Goal: Task Accomplishment & Management: Use online tool/utility

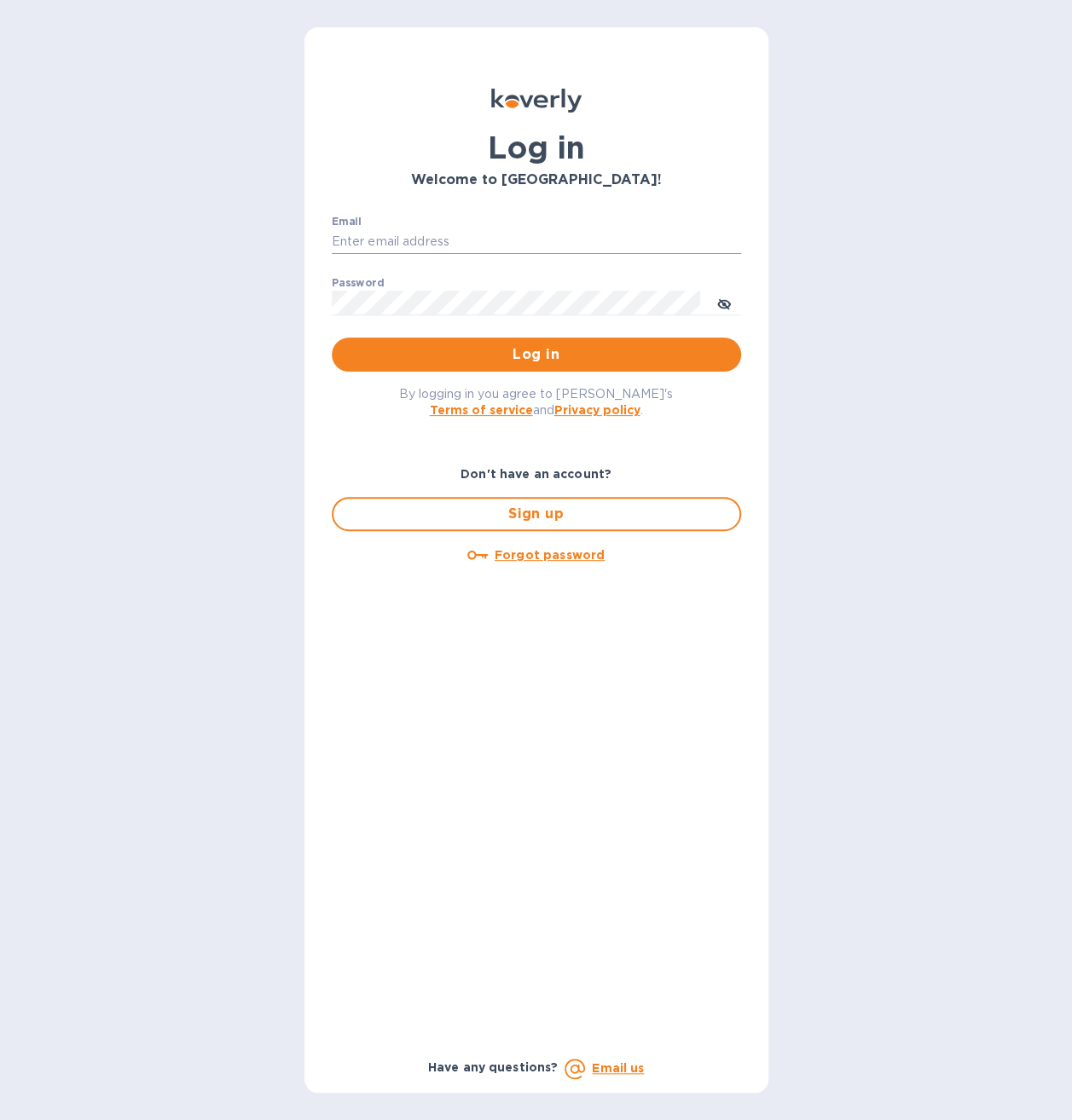
click at [536, 231] on input "Email" at bounding box center [536, 242] width 409 height 25
click at [534, 231] on input "Email" at bounding box center [536, 242] width 409 height 25
click at [426, 232] on input "Email" at bounding box center [536, 242] width 409 height 25
click at [726, 302] on icon "toggle password visibility" at bounding box center [724, 304] width 13 height 13
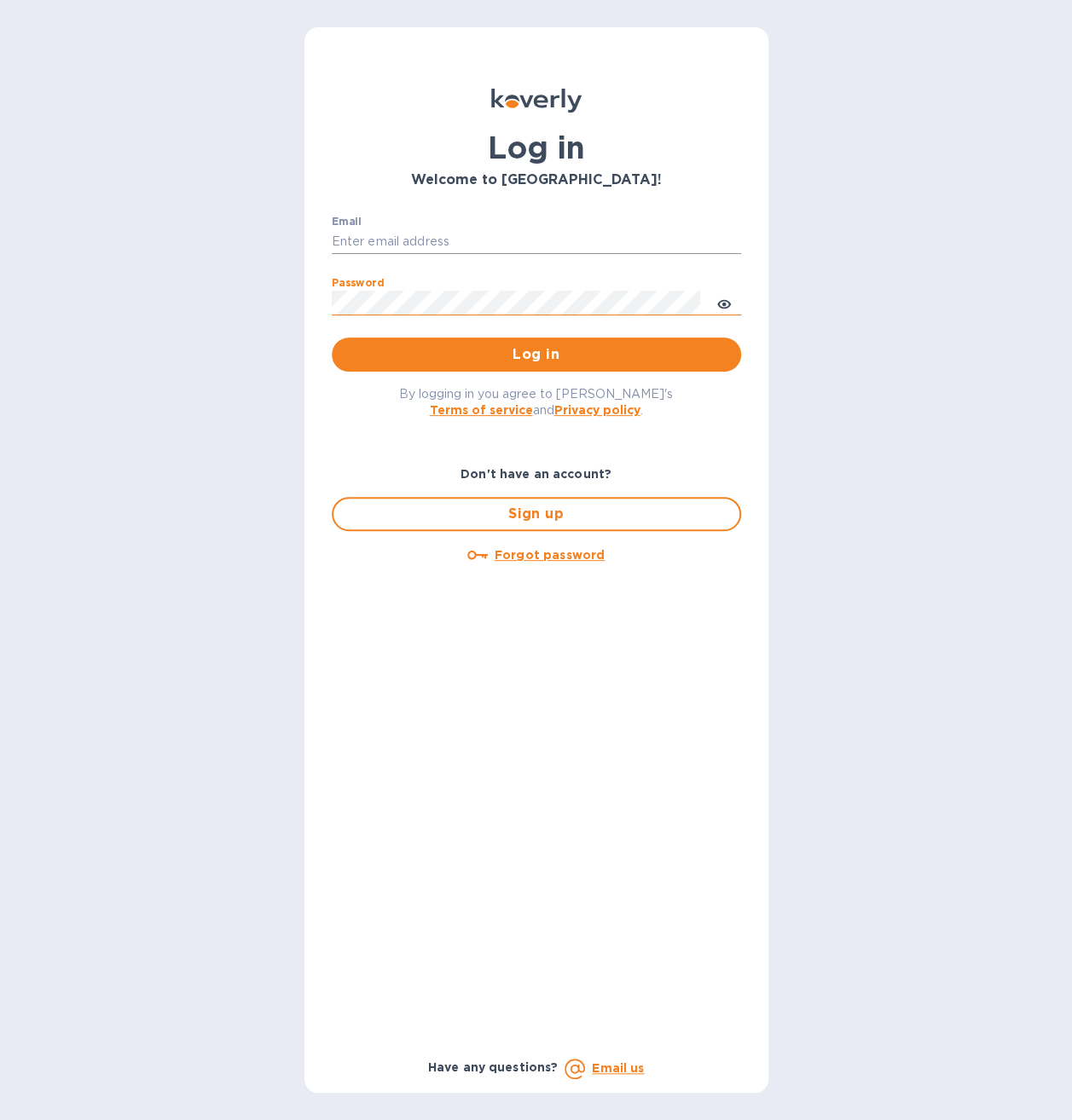
click at [391, 248] on input "Email" at bounding box center [536, 242] width 409 height 25
click at [393, 239] on input "Email" at bounding box center [536, 242] width 409 height 25
type input "spainwinecollection@gmail.com"
click at [331, 337] on button "Log in" at bounding box center [536, 354] width 409 height 34
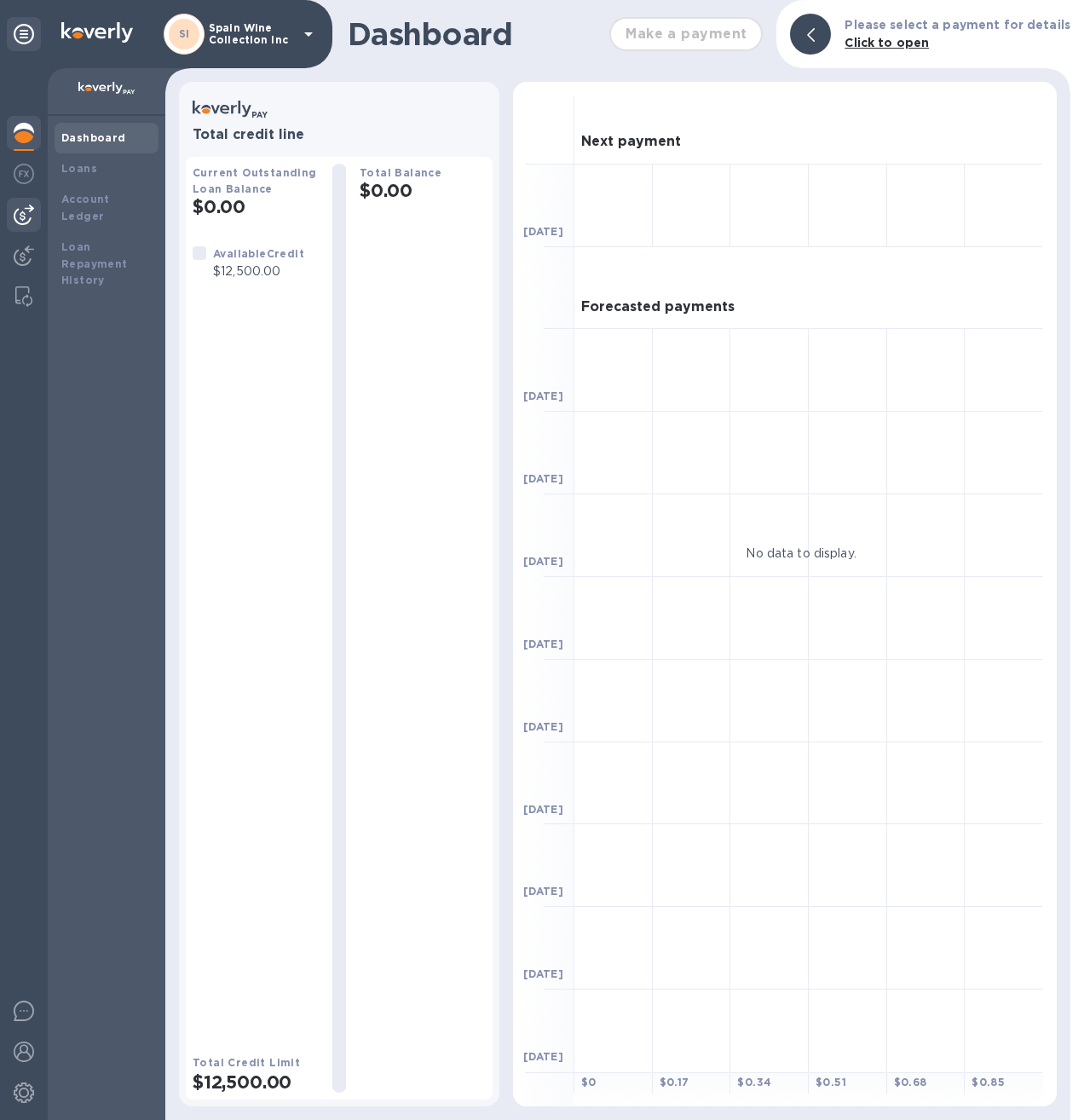
click at [19, 217] on img at bounding box center [23, 214] width 21 height 21
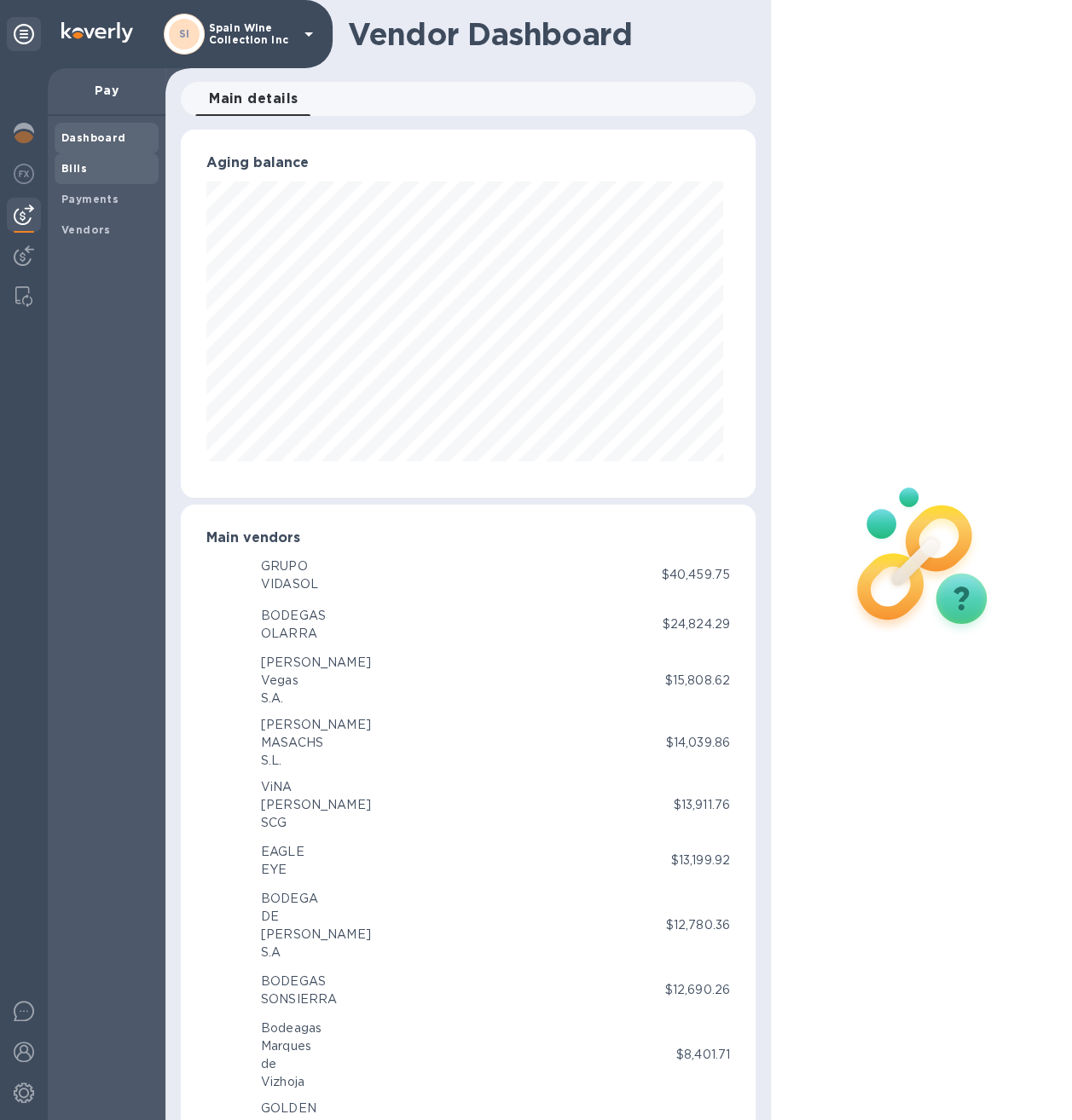
scroll to position [368, 567]
click at [66, 172] on b "Bills" at bounding box center [74, 168] width 25 height 13
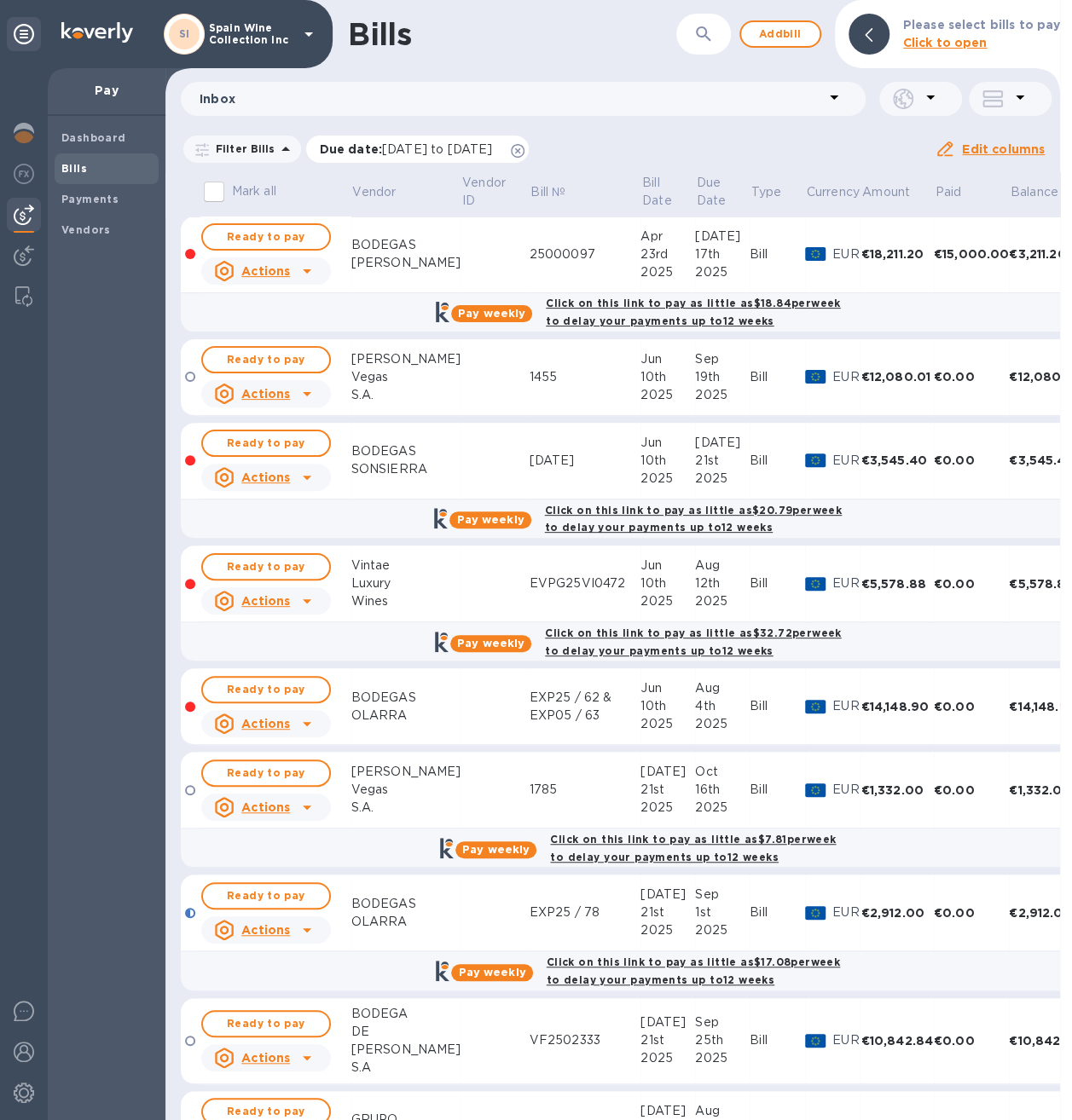
click at [524, 146] on icon at bounding box center [517, 151] width 13 height 13
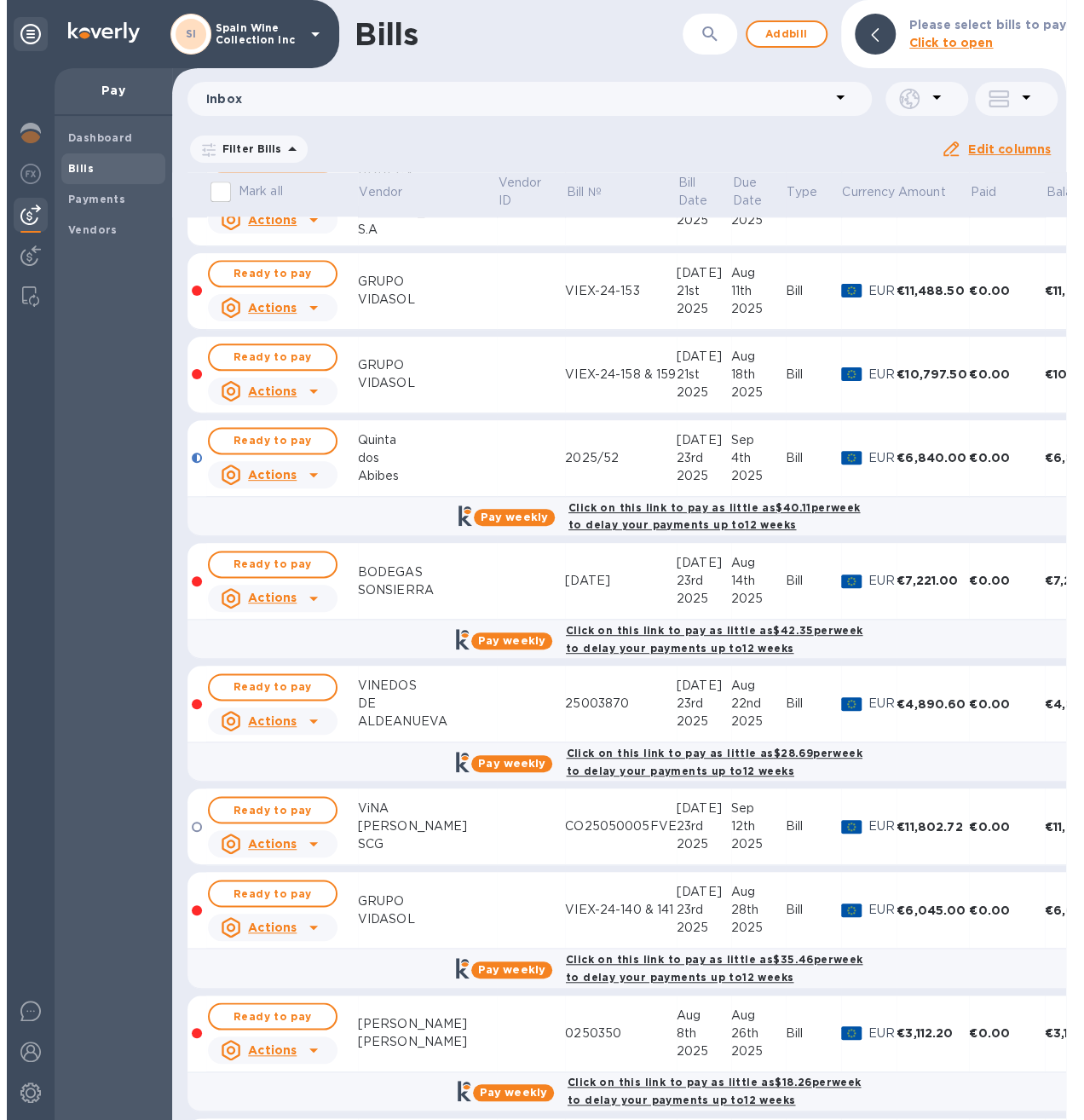
scroll to position [994, 0]
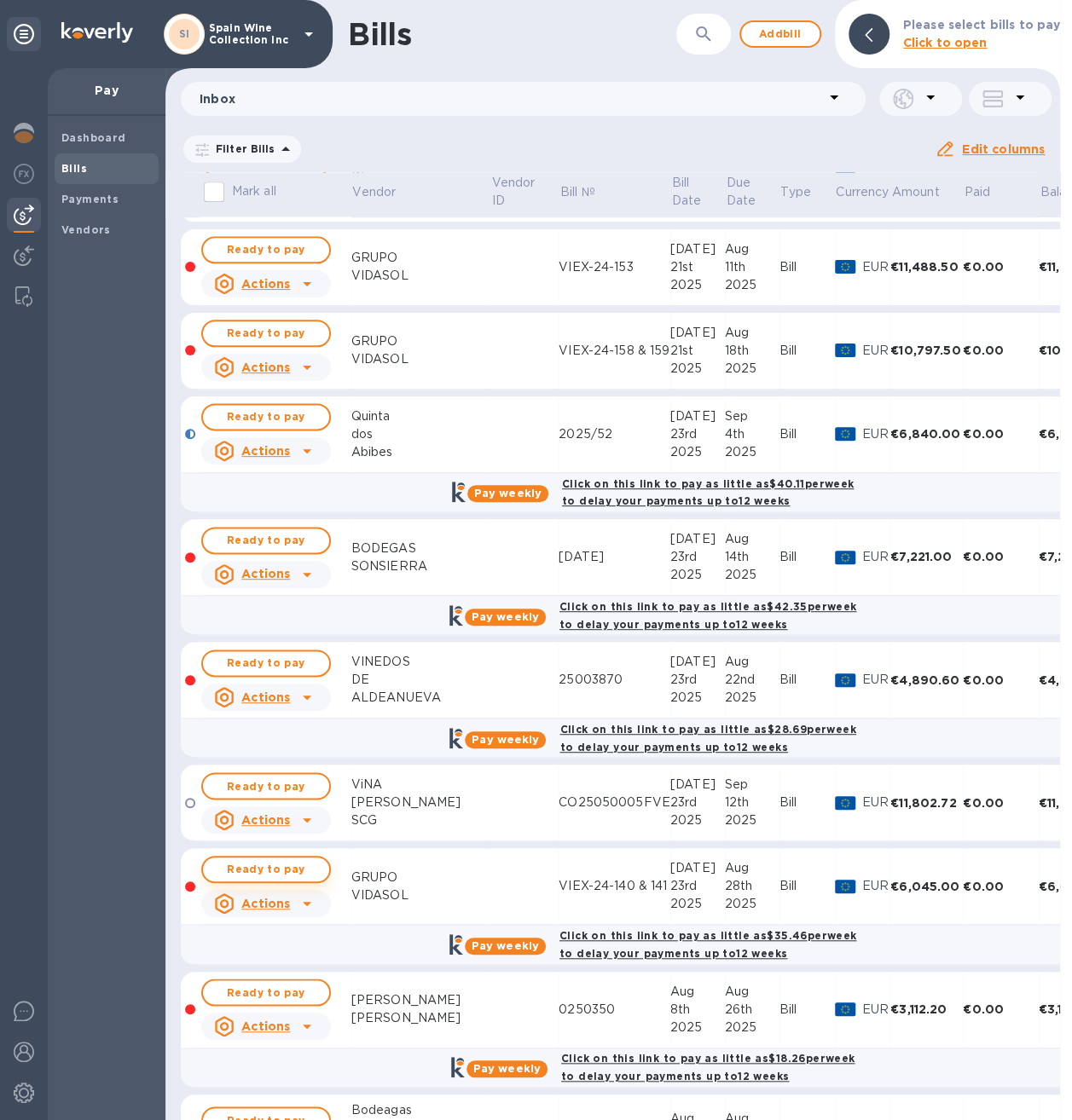
click at [266, 859] on span "Ready to pay" at bounding box center [266, 869] width 99 height 21
click at [263, 863] on span "Ready to pay" at bounding box center [266, 869] width 99 height 21
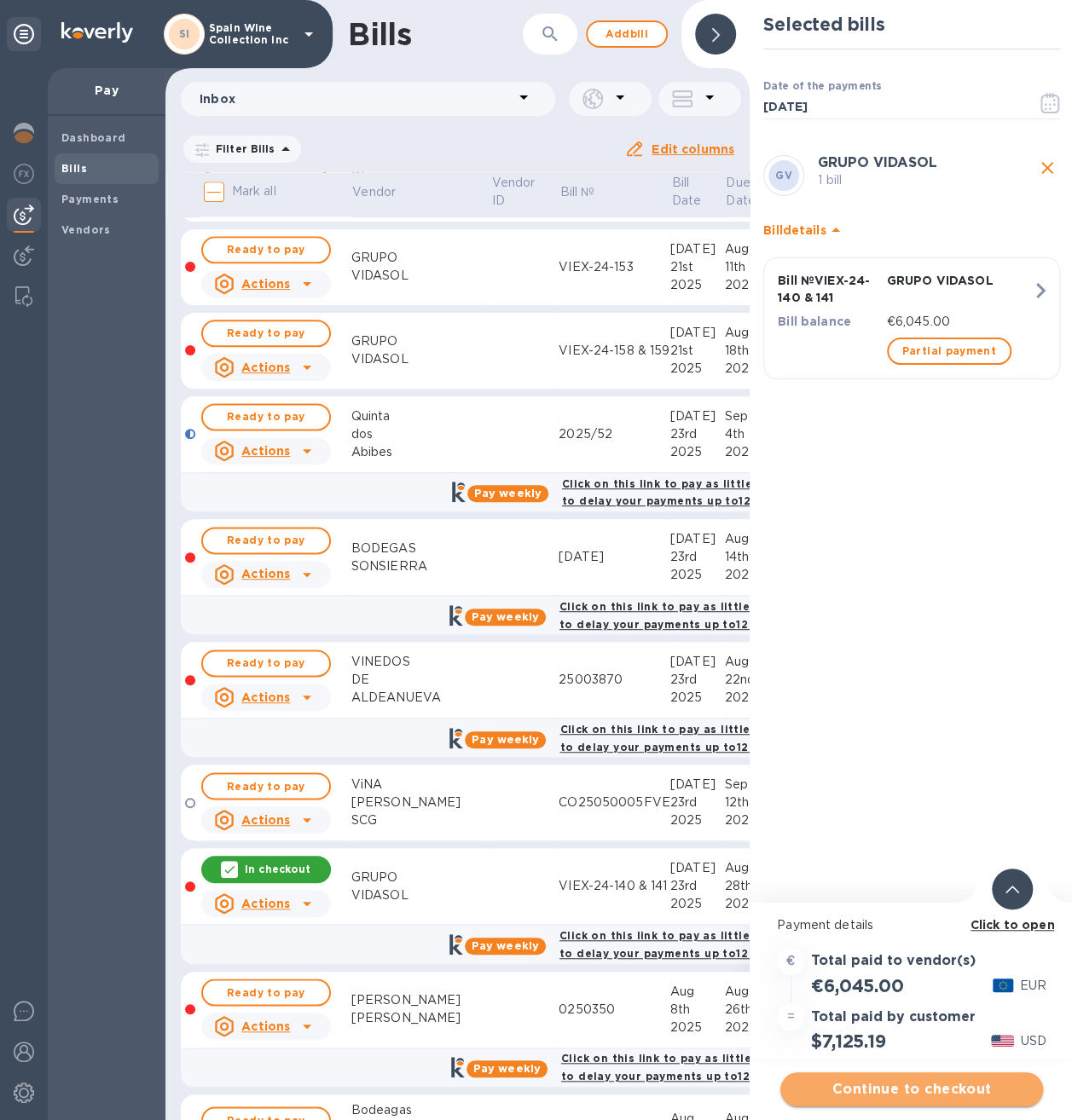
click at [889, 1088] on span "Continue to checkout" at bounding box center [911, 1089] width 235 height 21
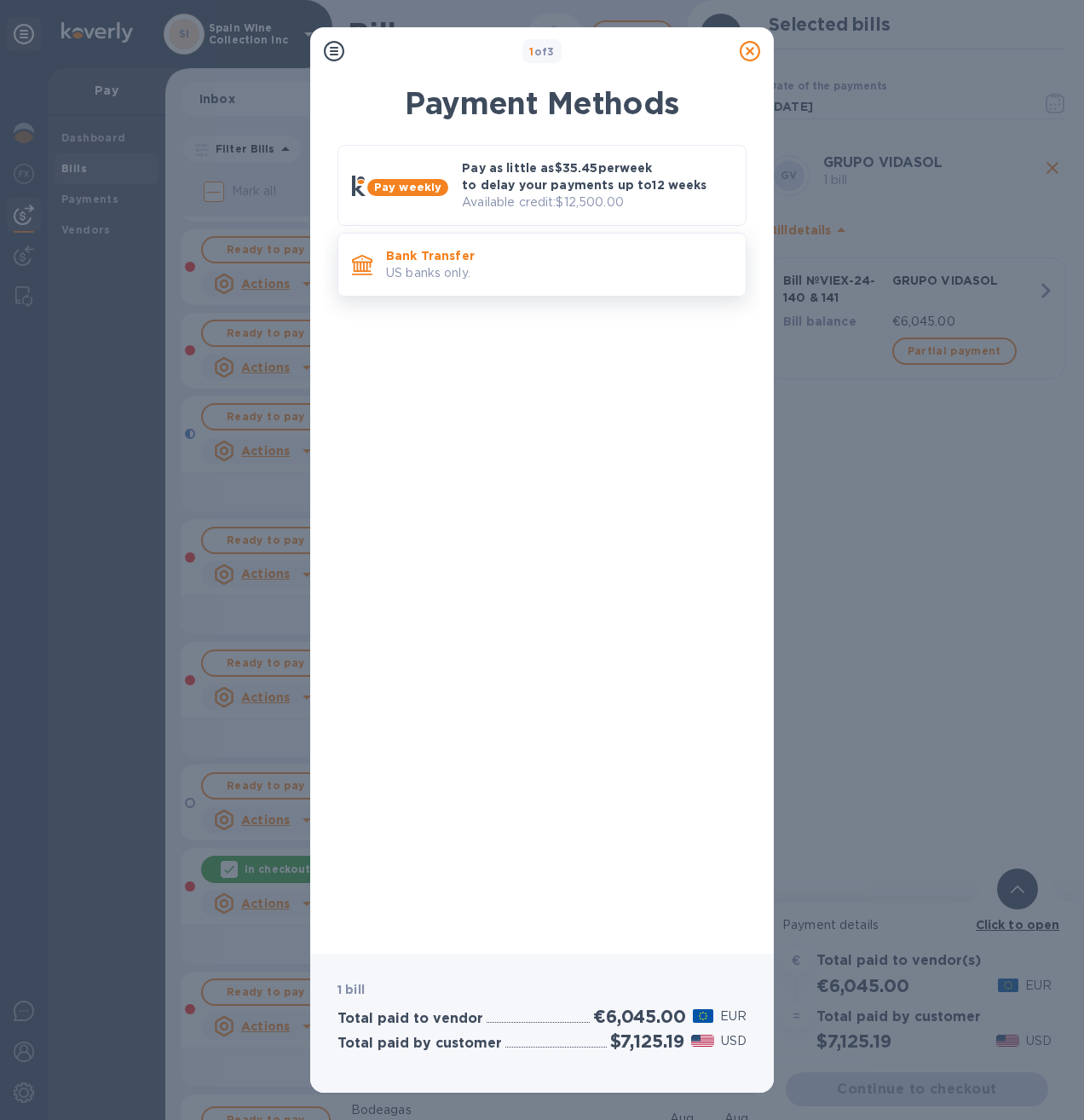
click at [510, 266] on p "US banks only." at bounding box center [559, 273] width 346 height 18
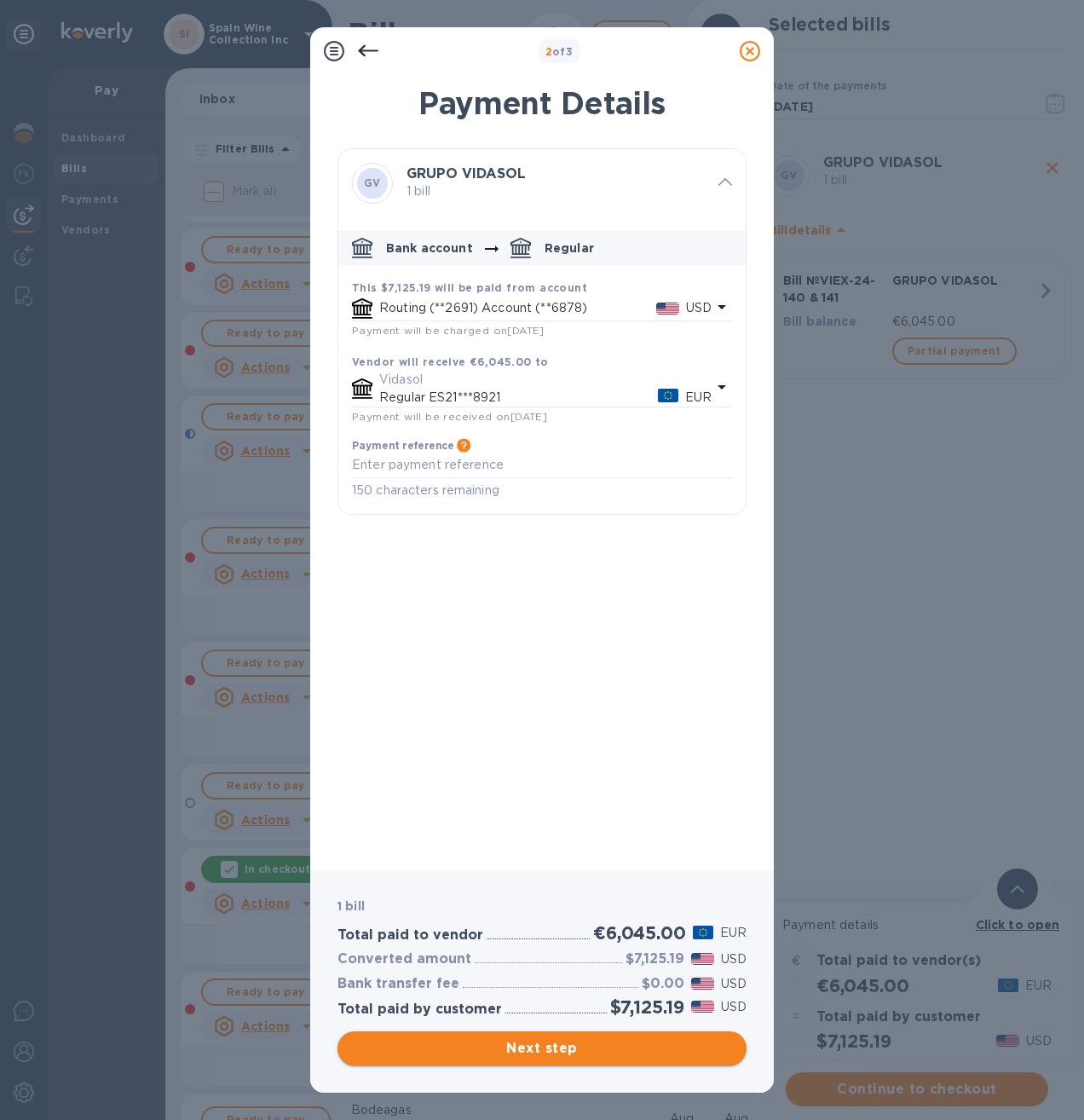
click at [525, 1050] on span "Next step" at bounding box center [542, 1048] width 382 height 21
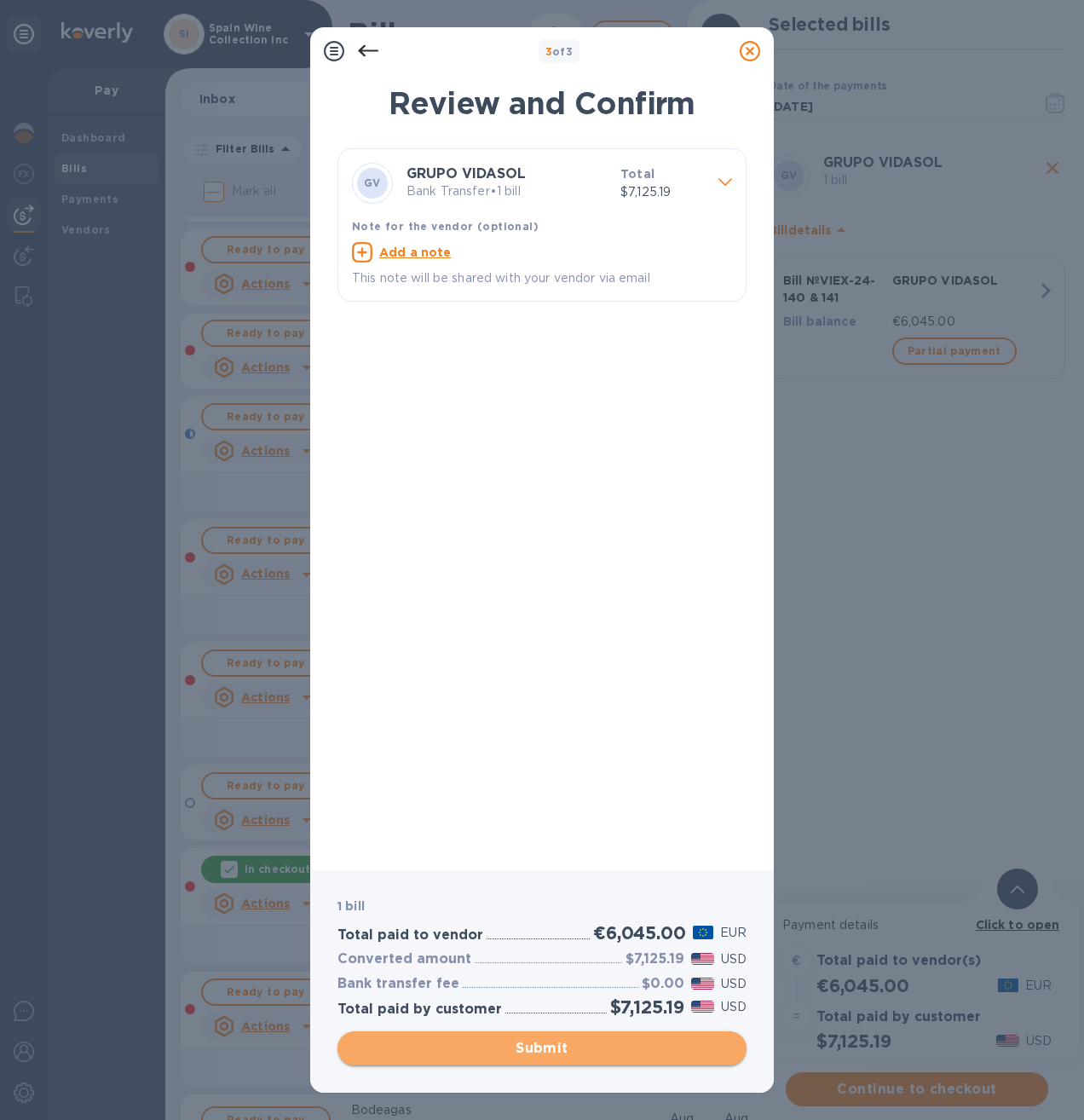
click at [531, 1054] on span "Submit" at bounding box center [542, 1048] width 382 height 21
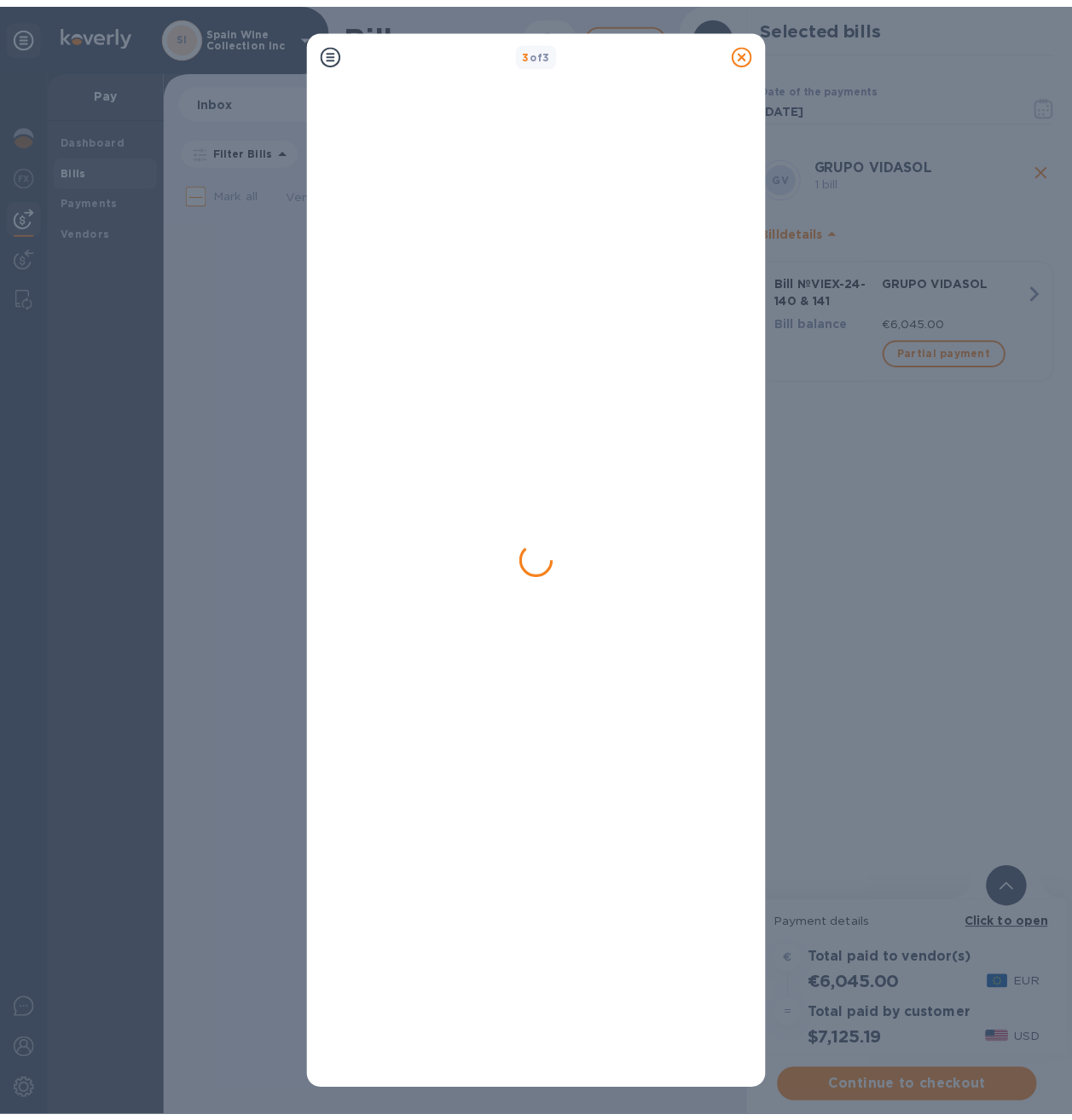
scroll to position [0, 0]
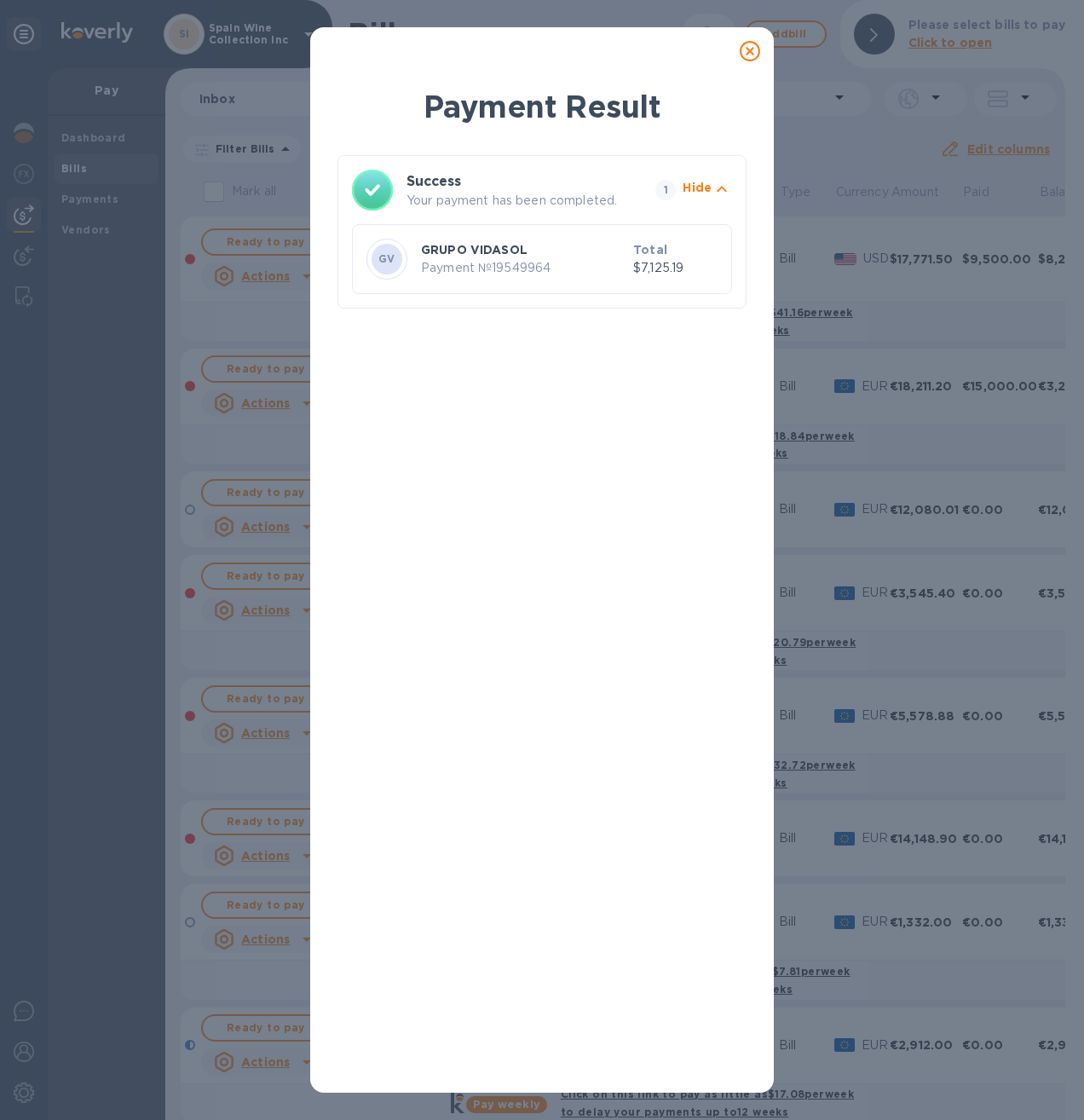
click at [496, 265] on p "Payment № 19549964" at bounding box center [523, 268] width 205 height 18
click at [751, 44] on icon at bounding box center [749, 51] width 21 height 21
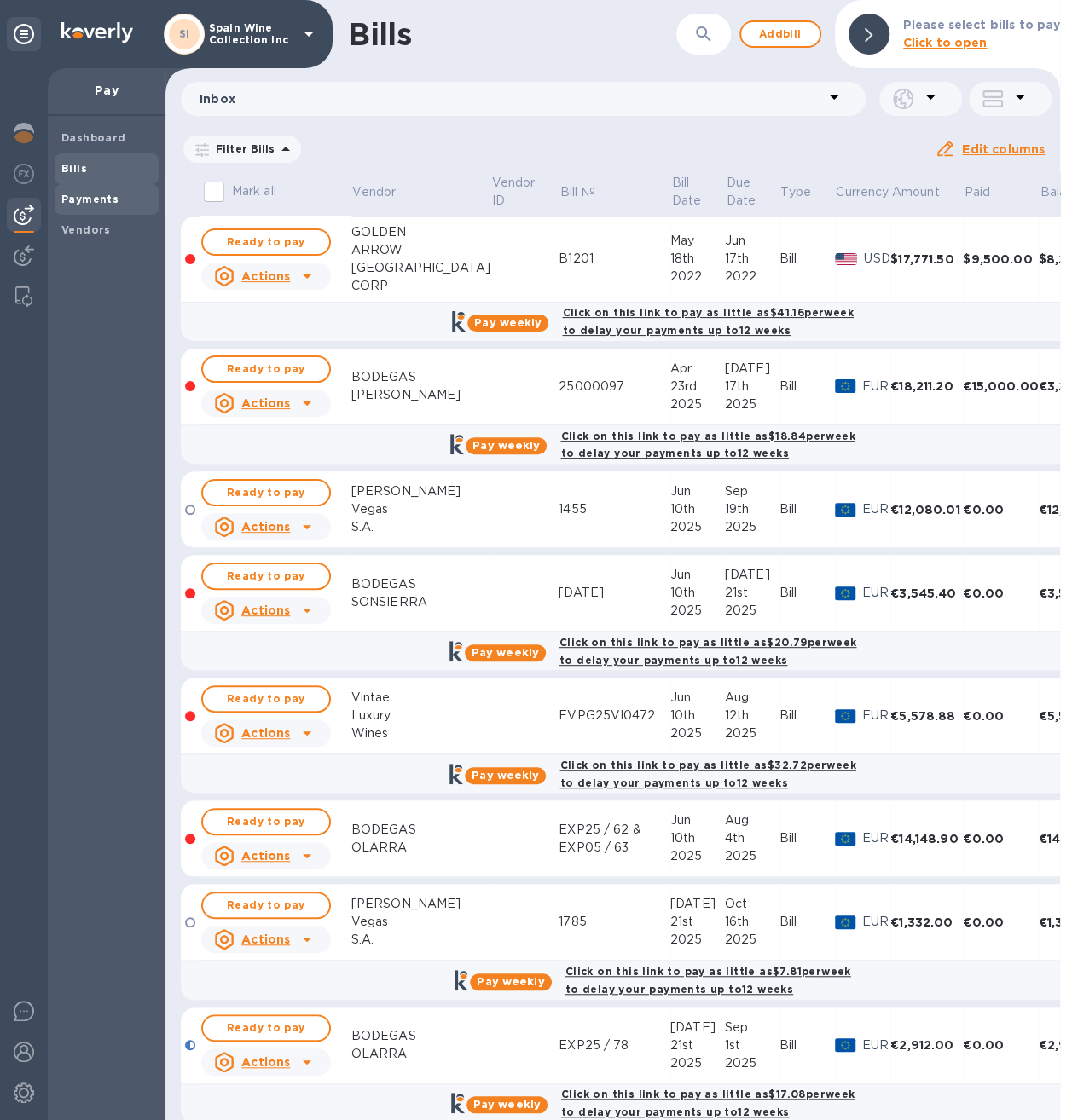
click at [101, 193] on b "Payments" at bounding box center [90, 199] width 57 height 13
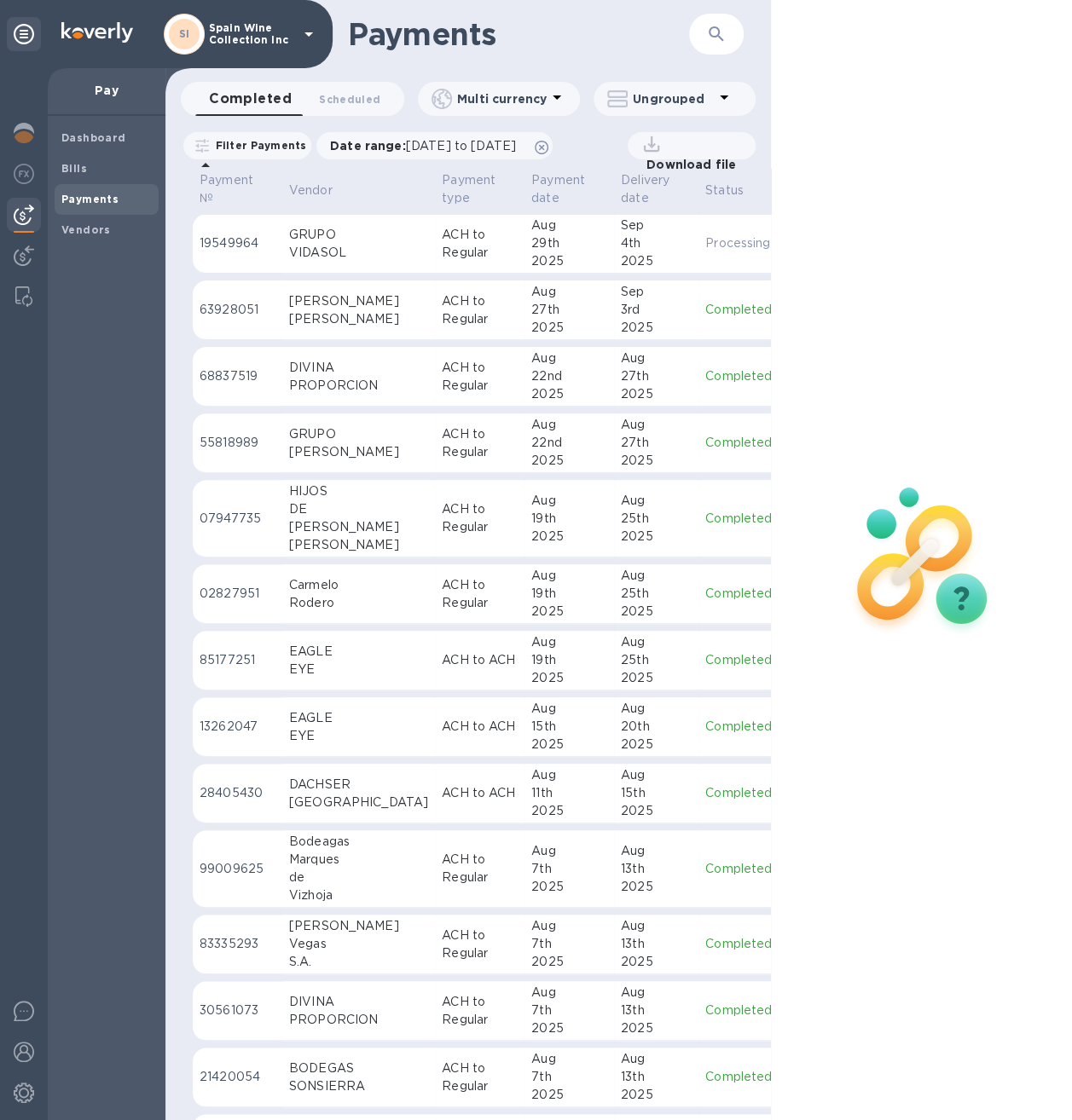
click at [292, 231] on div "GRUPO" at bounding box center [358, 235] width 139 height 18
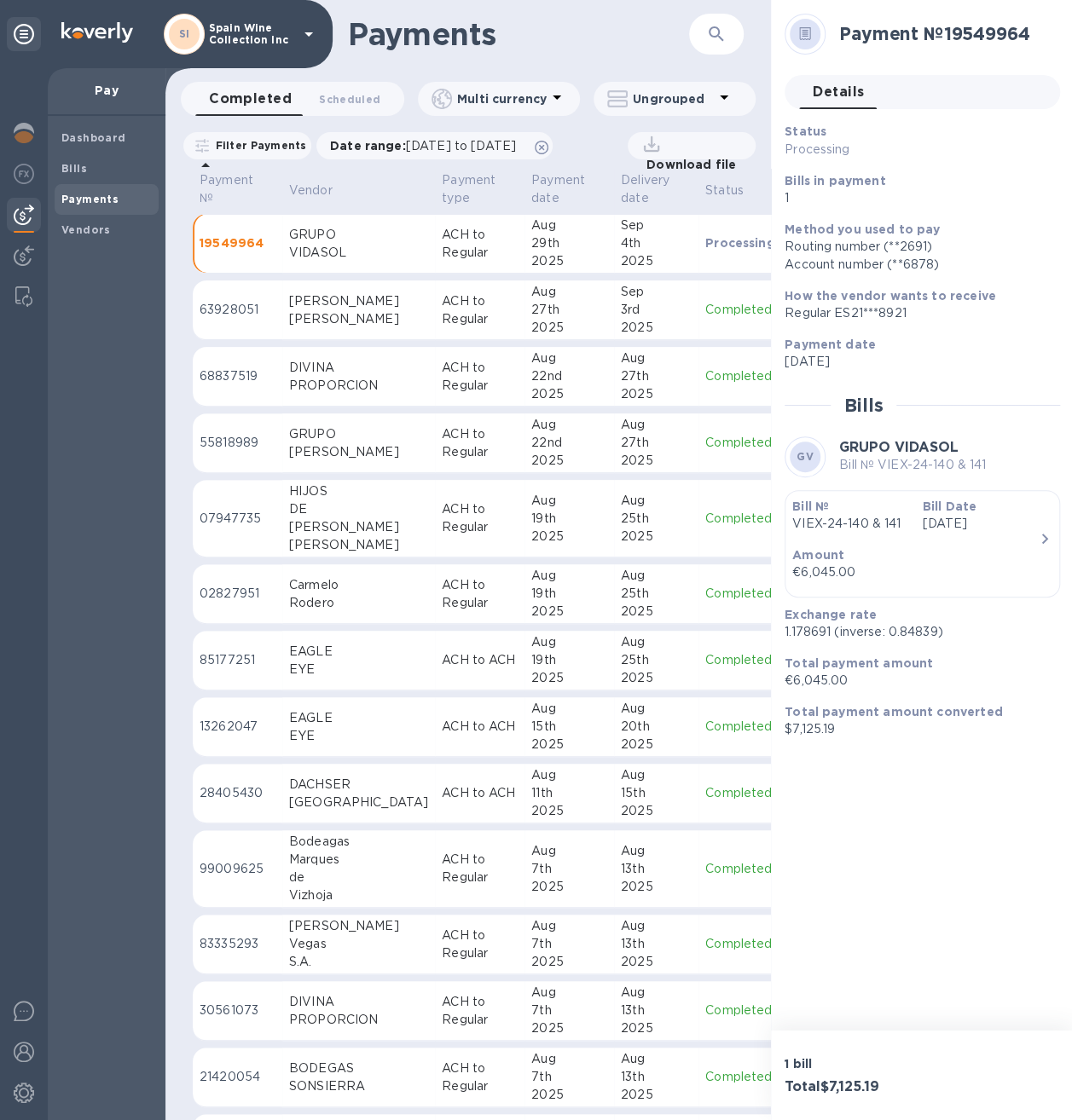
click at [926, 544] on div "Amount €6,045.00" at bounding box center [916, 564] width 260 height 48
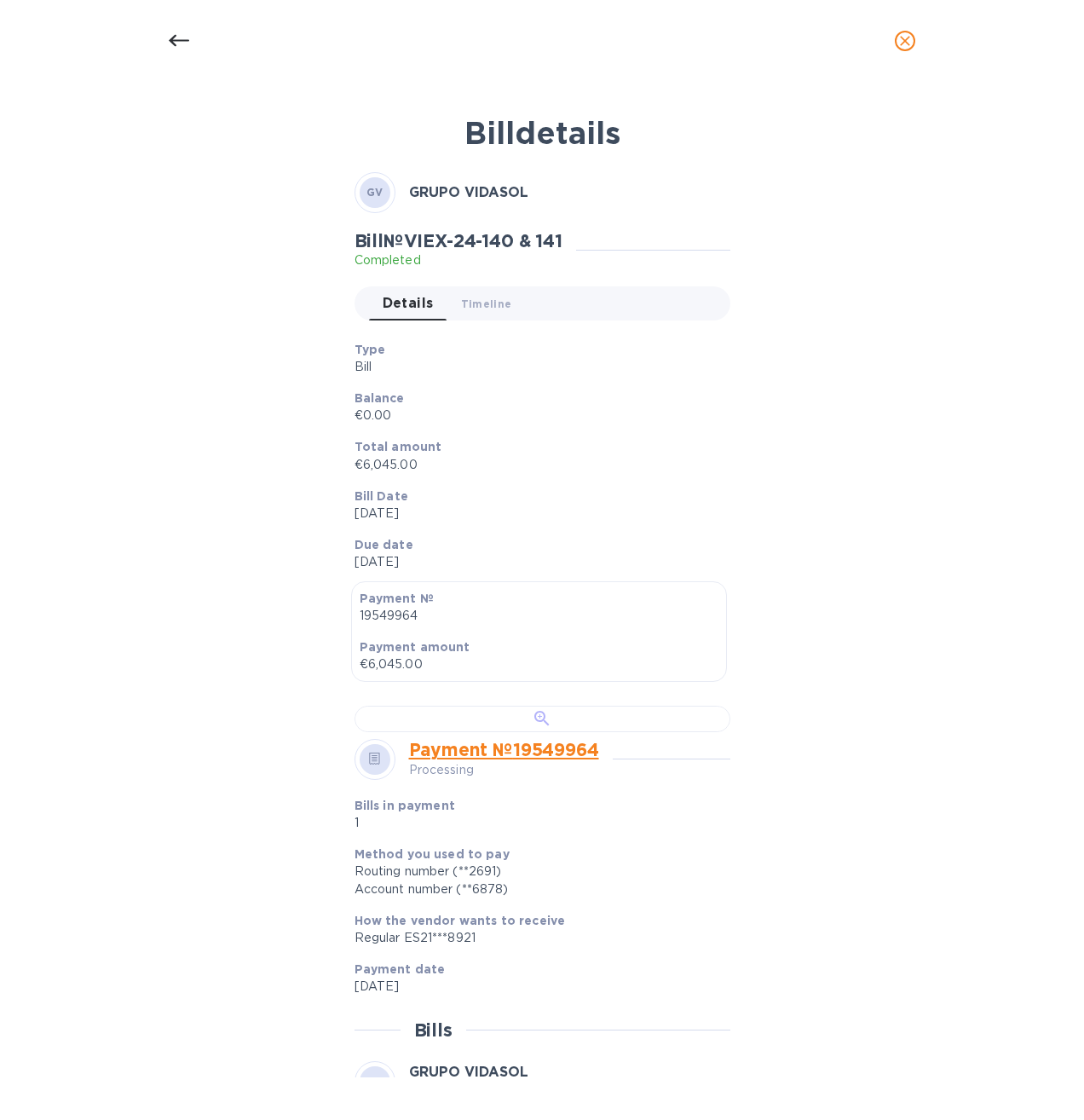
click at [503, 732] on div at bounding box center [542, 718] width 376 height 26
click at [909, 41] on icon "close" at bounding box center [905, 40] width 17 height 17
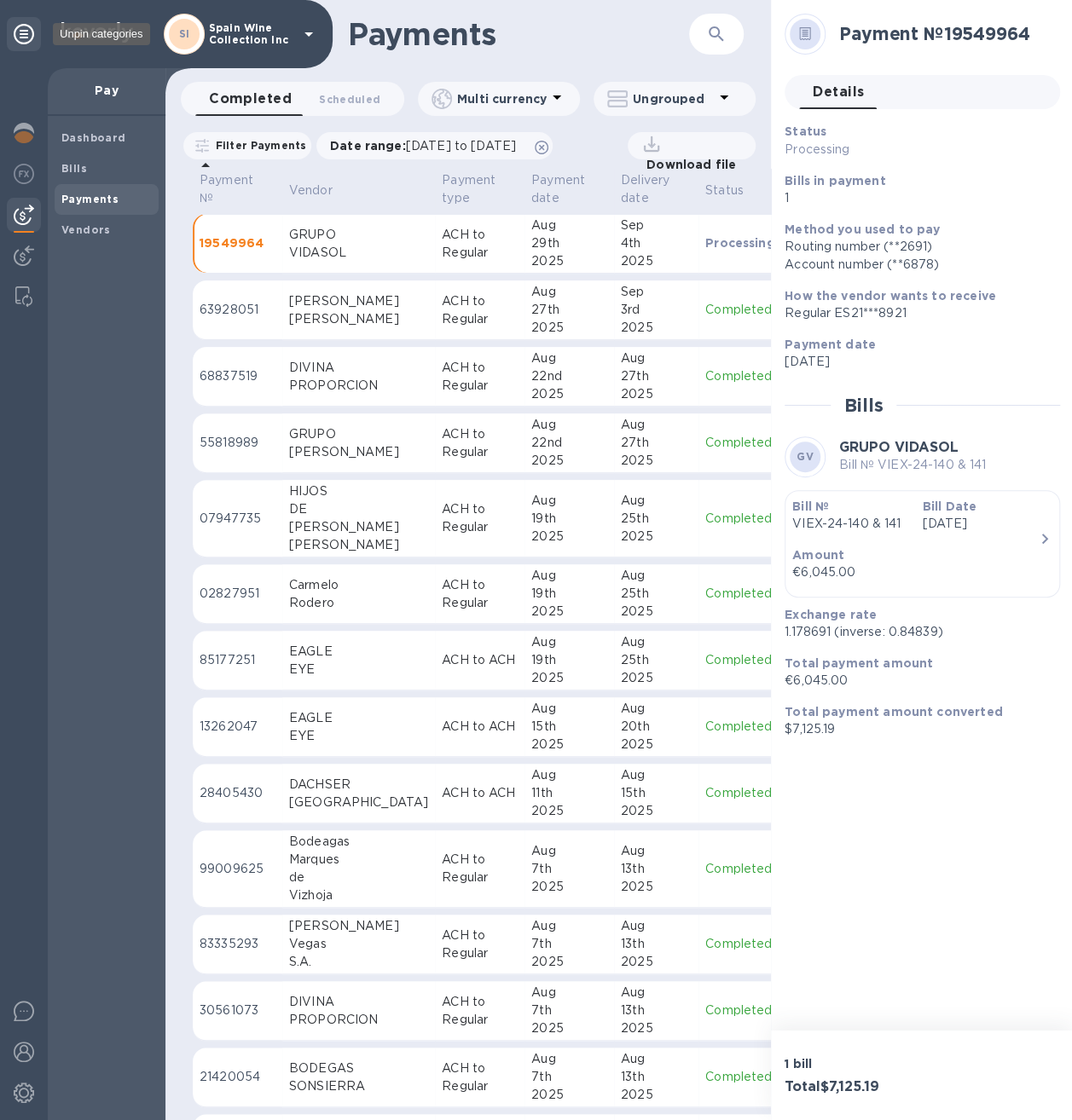
click at [28, 34] on icon at bounding box center [23, 34] width 21 height 21
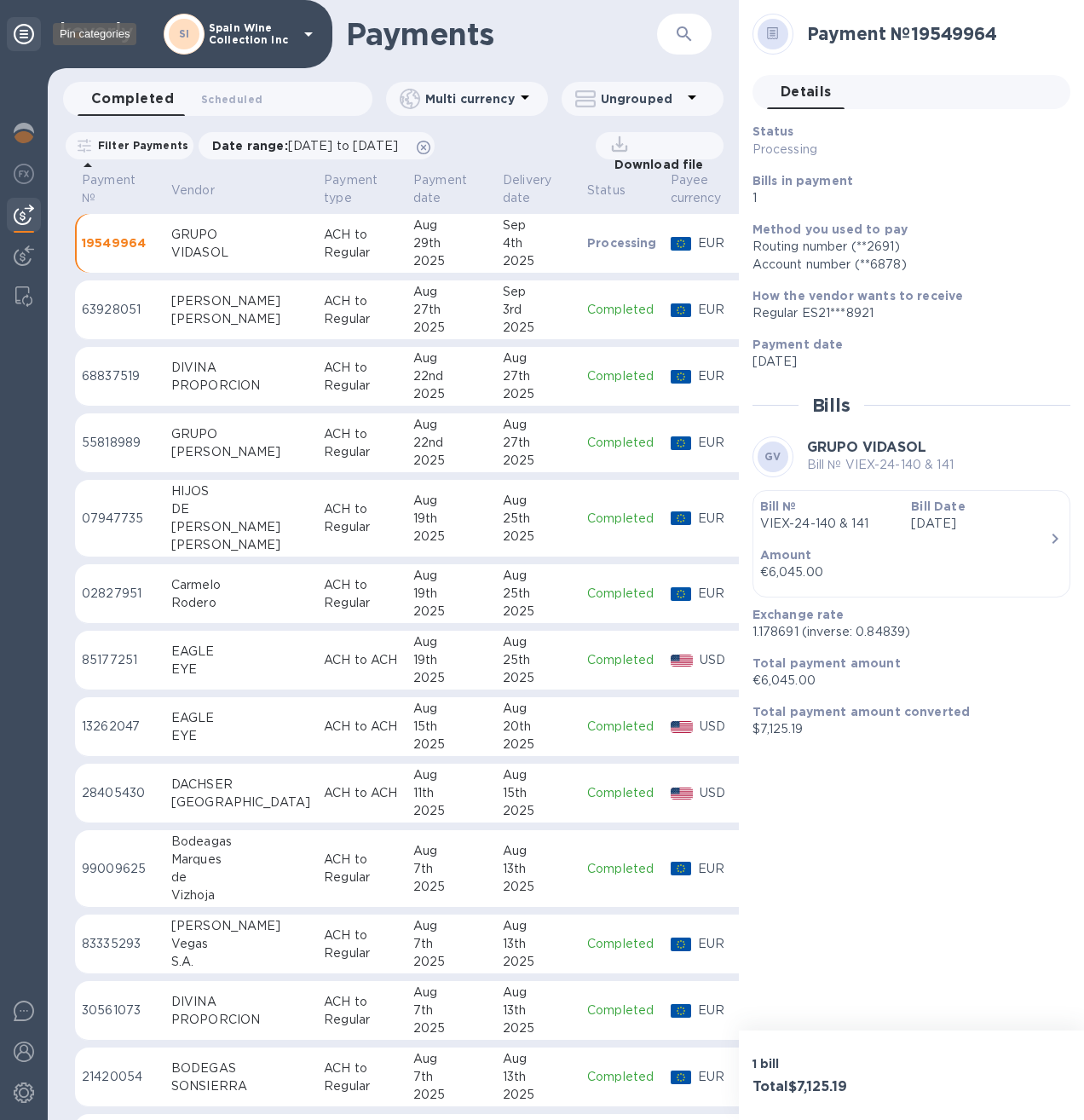
click at [28, 37] on icon at bounding box center [23, 34] width 21 height 21
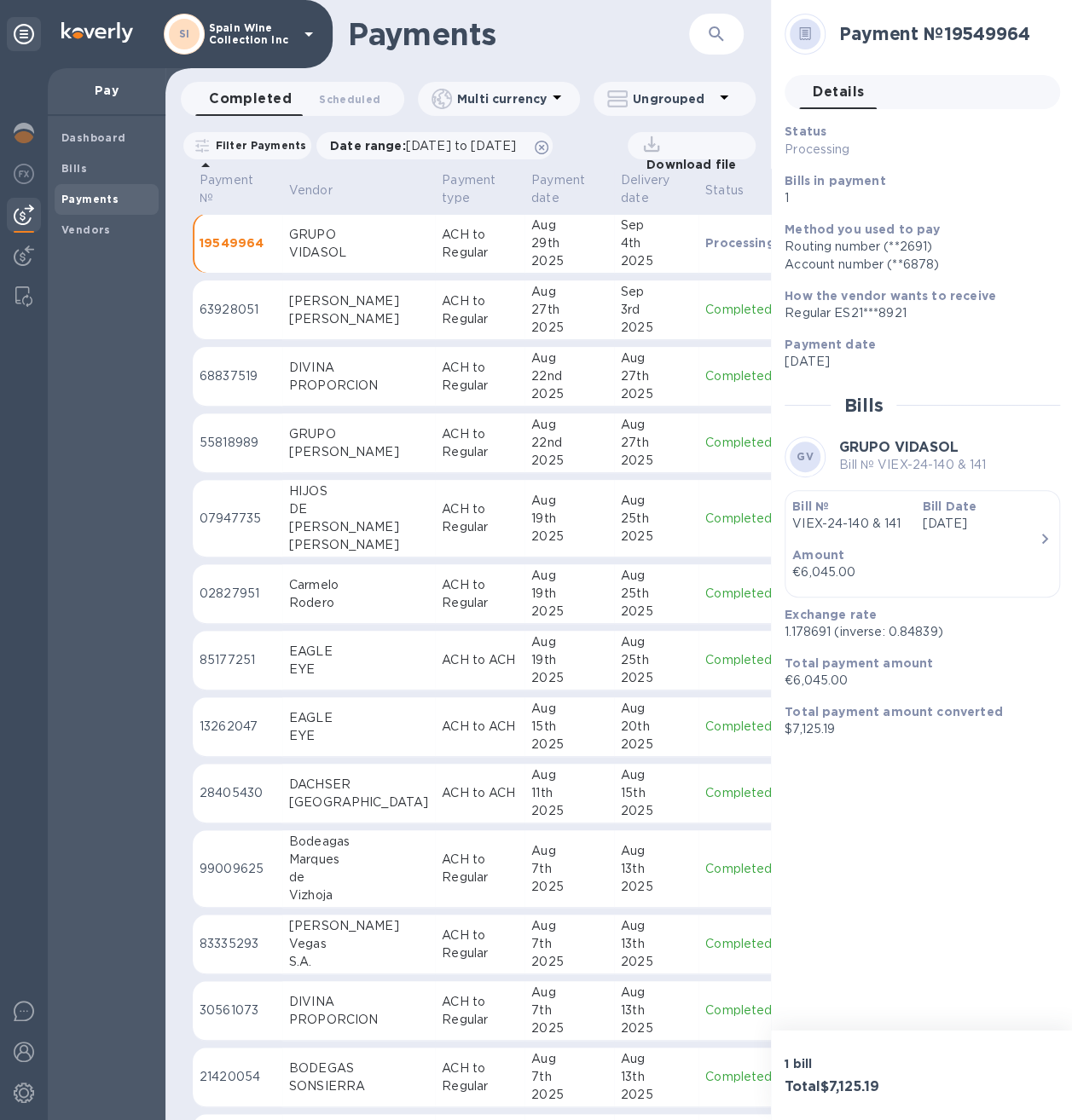
click at [206, 38] on div "SI Spain Wine Collection Inc" at bounding box center [241, 34] width 155 height 41
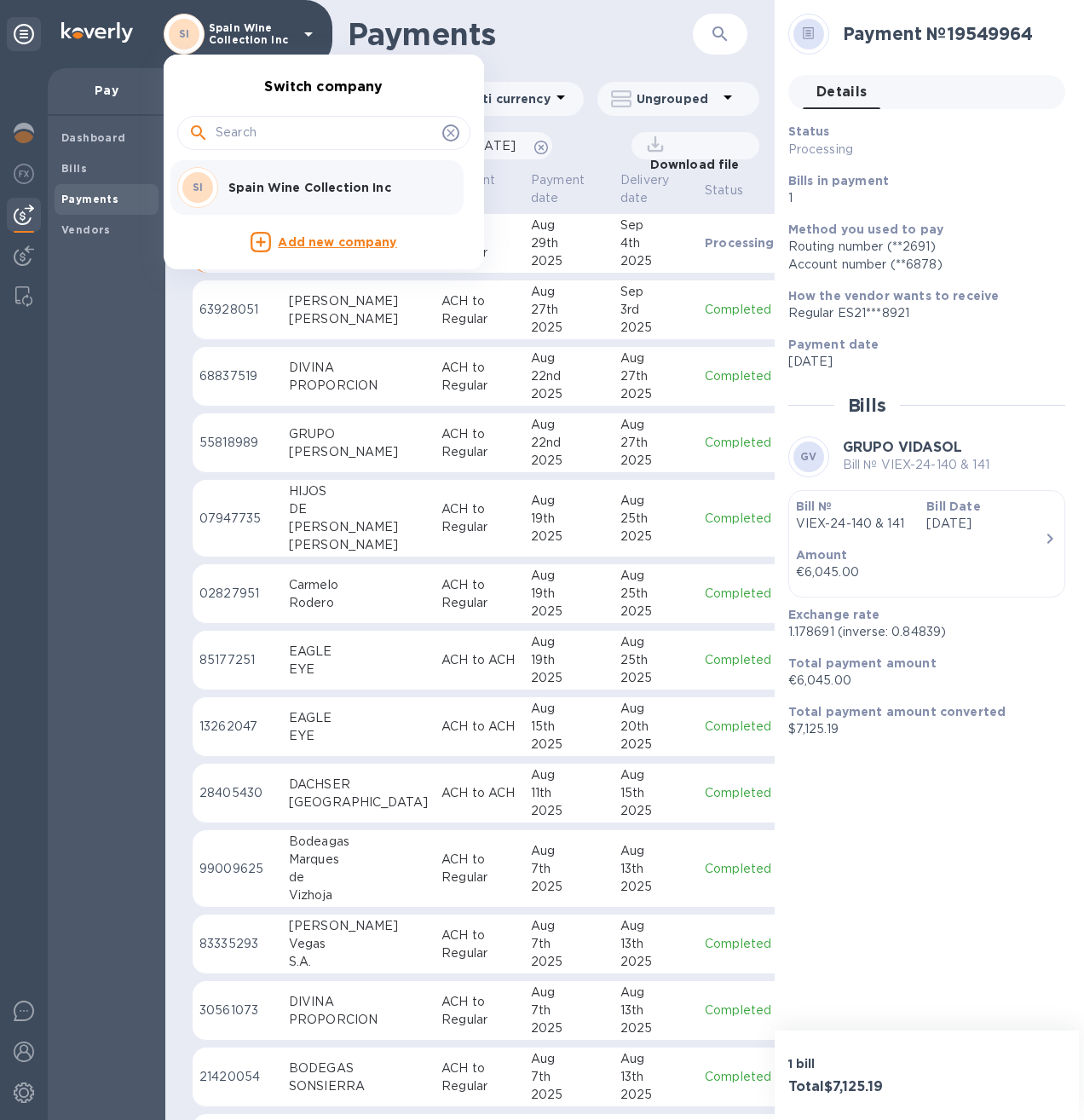
click at [22, 1069] on div at bounding box center [542, 560] width 1084 height 1120
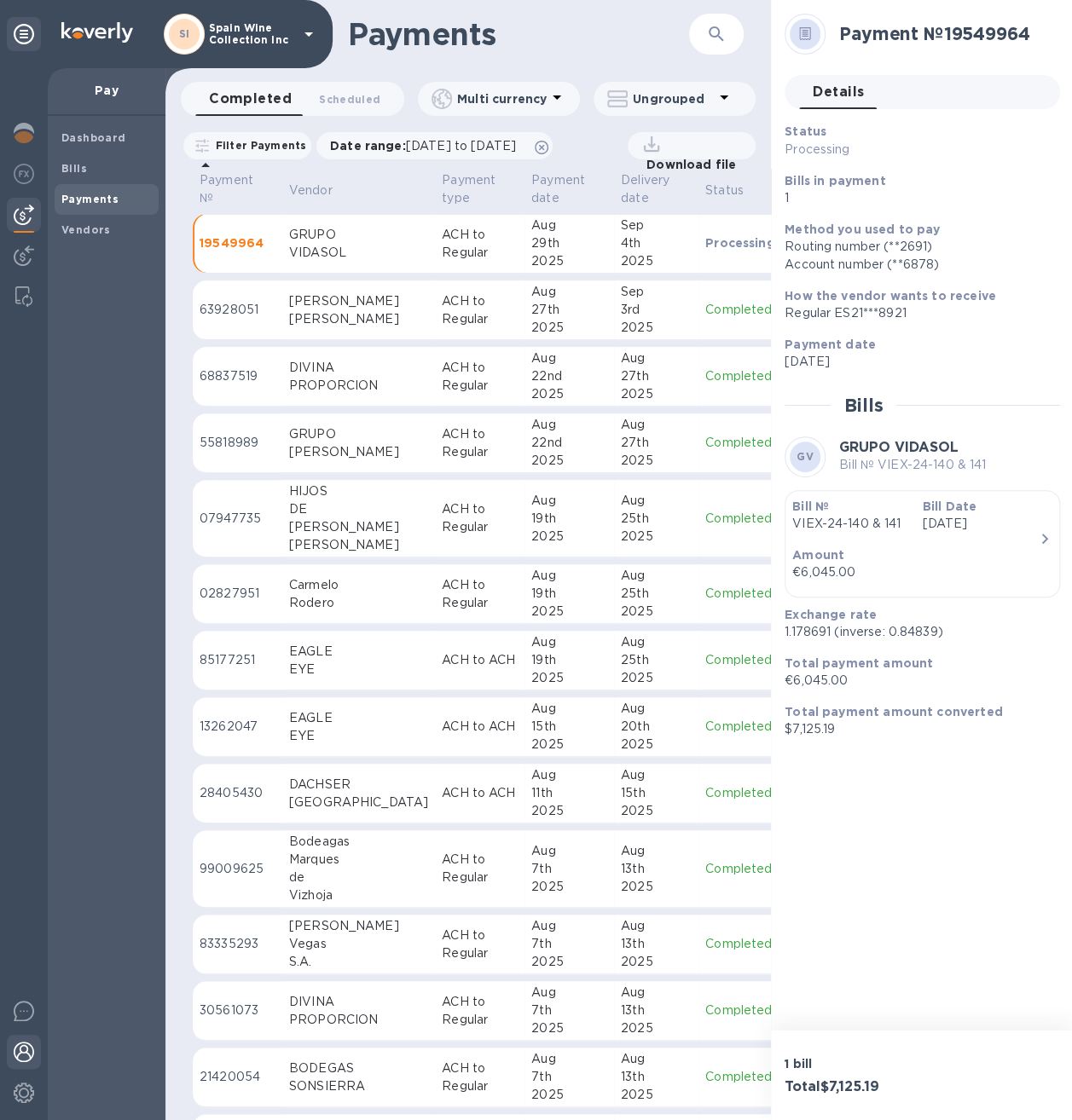
click at [22, 1050] on img at bounding box center [23, 1052] width 21 height 21
